Goal: Register for event/course

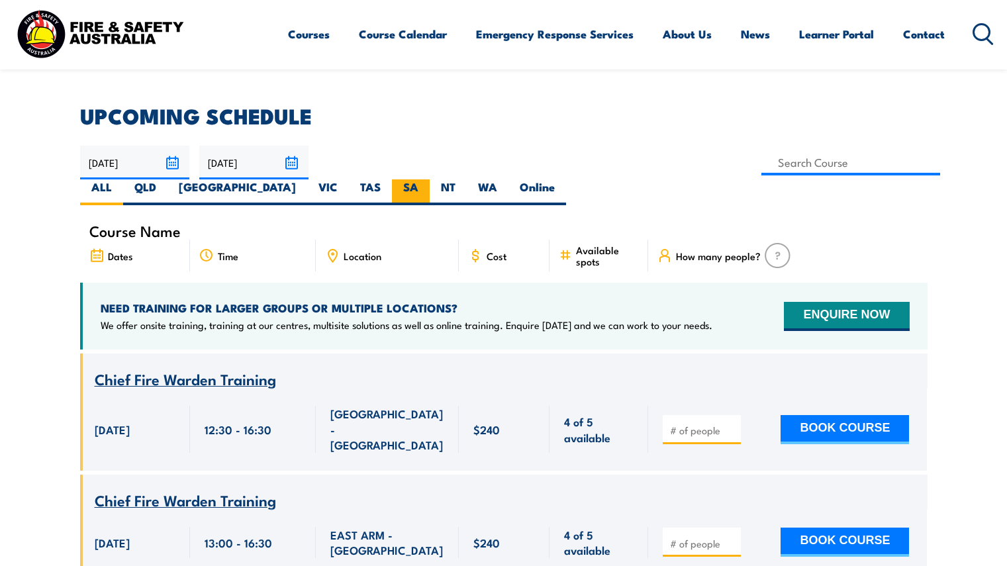
click at [430, 179] on label "SA" at bounding box center [411, 192] width 38 height 26
click at [427, 179] on input "SA" at bounding box center [422, 183] width 9 height 9
radio input "true"
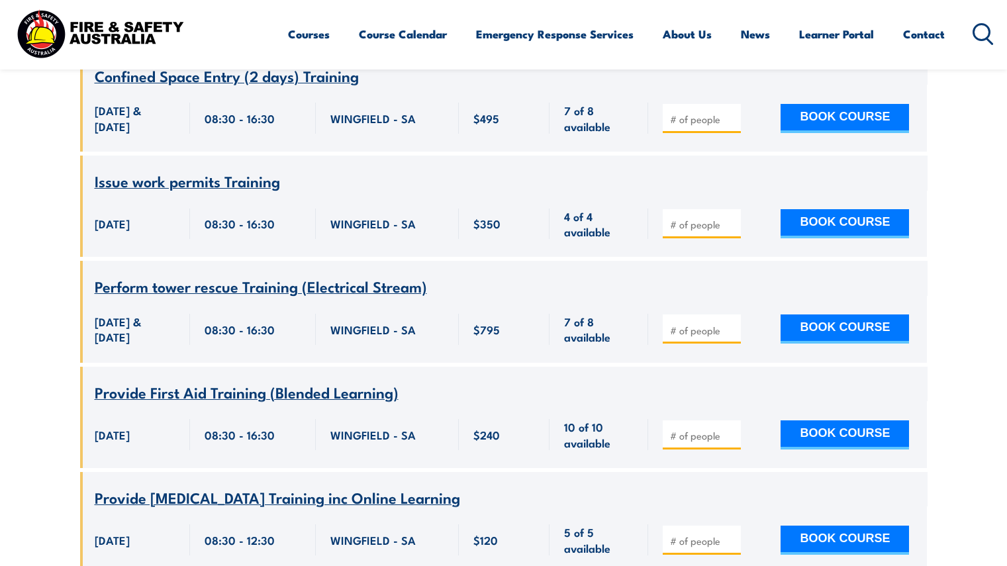
scroll to position [6460, 0]
